Goal: Task Accomplishment & Management: Use online tool/utility

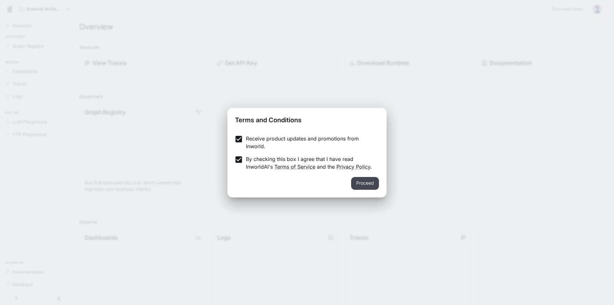
click at [369, 184] on button "Proceed" at bounding box center [365, 183] width 28 height 13
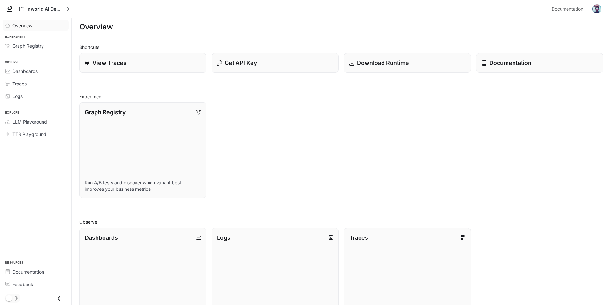
click at [39, 27] on div "Overview" at bounding box center [38, 25] width 53 height 7
click at [23, 27] on span "Overview" at bounding box center [22, 25] width 20 height 7
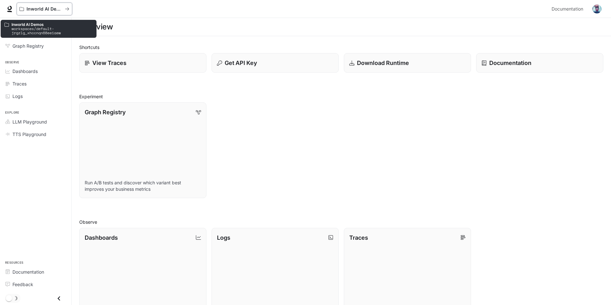
click at [65, 8] on icon "All workspaces" at bounding box center [67, 9] width 4 height 4
click at [68, 10] on icon "All workspaces" at bounding box center [67, 8] width 4 height 3
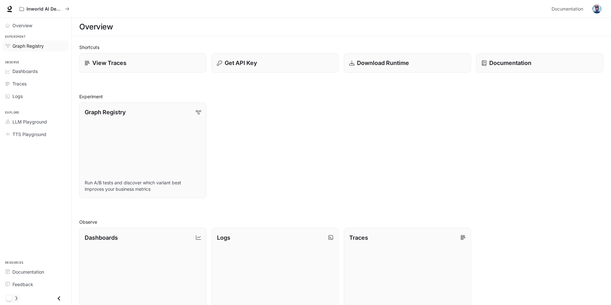
click at [17, 43] on span "Graph Registry" at bounding box center [27, 46] width 31 height 7
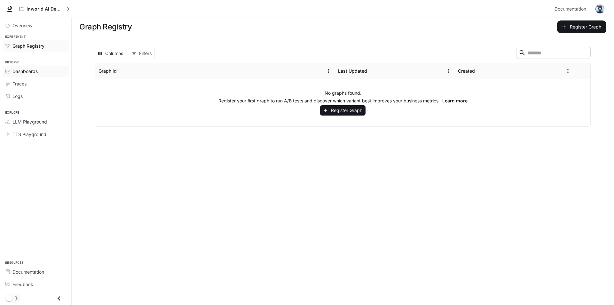
click at [24, 76] on link "Dashboards" at bounding box center [36, 71] width 66 height 11
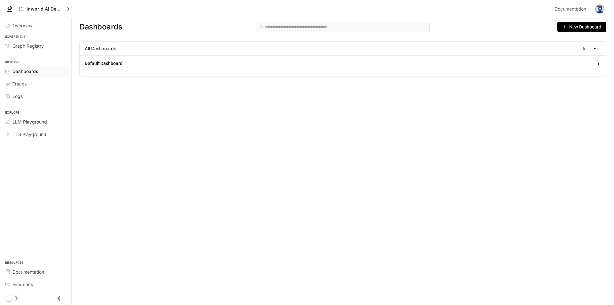
click at [594, 27] on span "New Dashboard" at bounding box center [585, 26] width 32 height 7
click at [572, 44] on li "Create dashboard" at bounding box center [574, 40] width 61 height 10
click at [586, 28] on span "New Dashboard" at bounding box center [585, 26] width 32 height 7
click at [579, 41] on div "Create dashboard" at bounding box center [574, 40] width 53 height 7
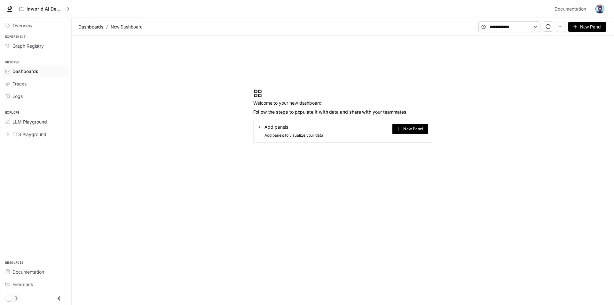
click at [369, 128] on div "Add panels Add panels to visualize your data New Panel" at bounding box center [342, 131] width 179 height 23
drag, startPoint x: 268, startPoint y: 124, endPoint x: 265, endPoint y: 129, distance: 5.8
click at [267, 127] on span "Add panels" at bounding box center [276, 127] width 24 height 6
click at [264, 129] on div "Add panels" at bounding box center [290, 127] width 66 height 6
click at [261, 126] on icon at bounding box center [259, 127] width 4 height 4
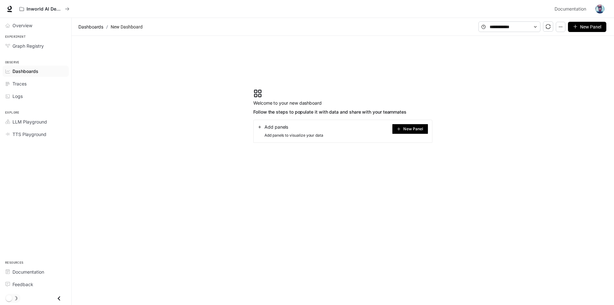
click at [415, 129] on span "New Panel" at bounding box center [413, 128] width 20 height 3
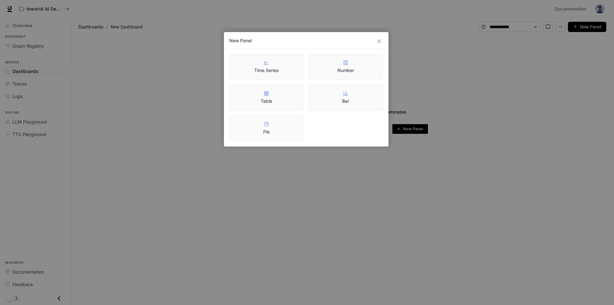
click at [443, 74] on div "New Panel Time Series Number Table Bar Pie" at bounding box center [307, 152] width 614 height 305
